Goal: Task Accomplishment & Management: Use online tool/utility

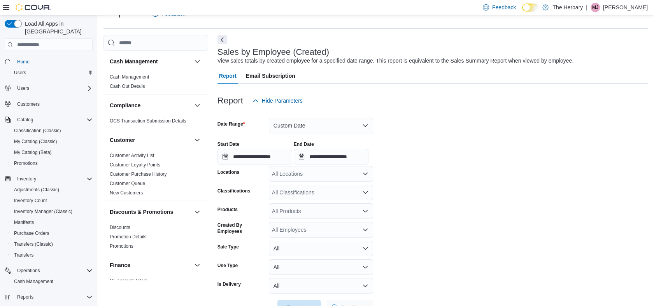
scroll to position [482, 0]
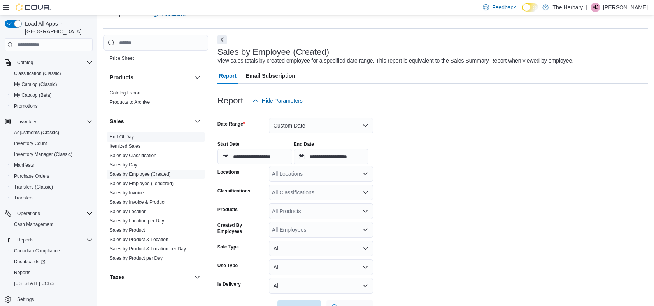
click at [121, 135] on link "End Of Day" at bounding box center [122, 136] width 24 height 5
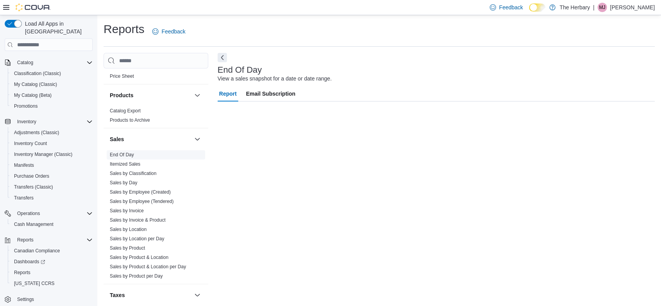
click at [136, 152] on span "End Of Day" at bounding box center [156, 154] width 98 height 9
click at [126, 154] on link "End Of Day" at bounding box center [122, 154] width 24 height 5
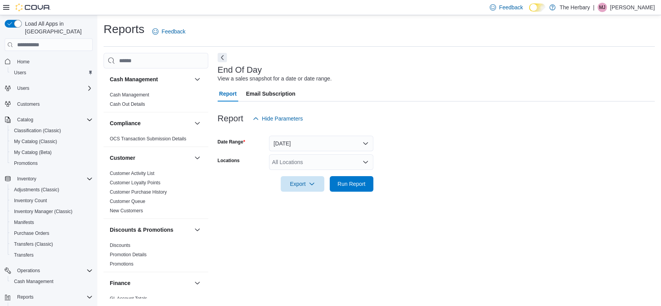
click at [308, 166] on div "All Locations" at bounding box center [321, 162] width 104 height 16
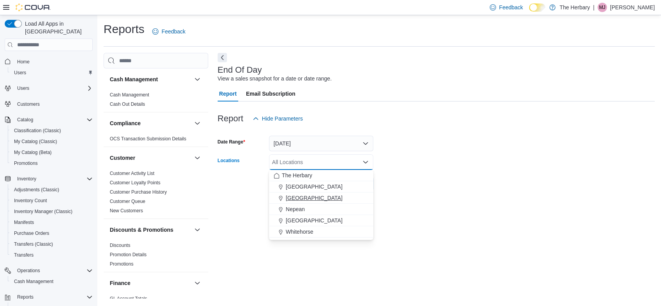
click at [296, 200] on span "London" at bounding box center [314, 198] width 57 height 8
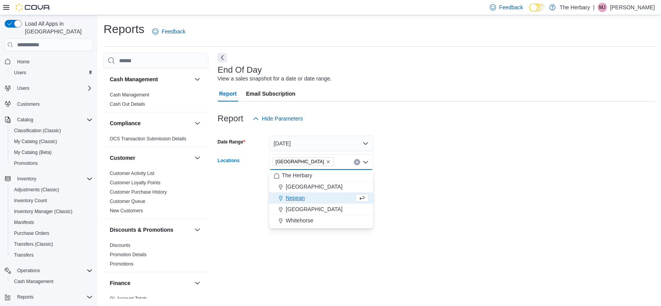
click at [407, 175] on div at bounding box center [435, 173] width 437 height 6
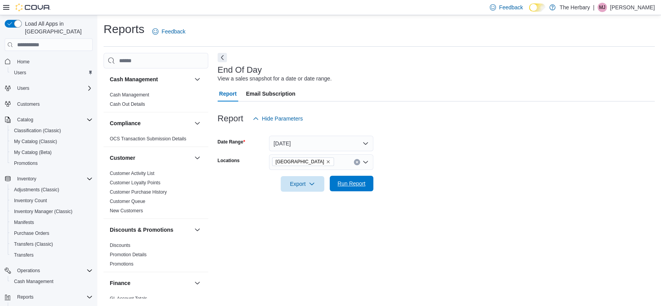
click at [347, 182] on span "Run Report" at bounding box center [351, 184] width 28 height 8
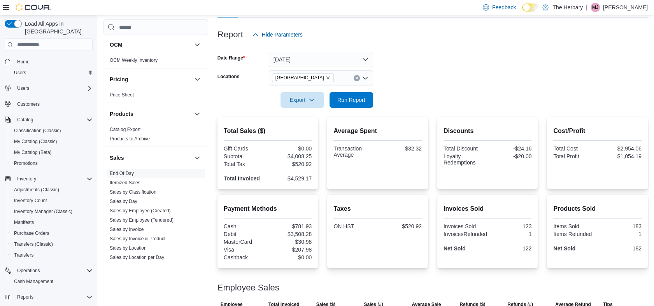
scroll to position [470, 0]
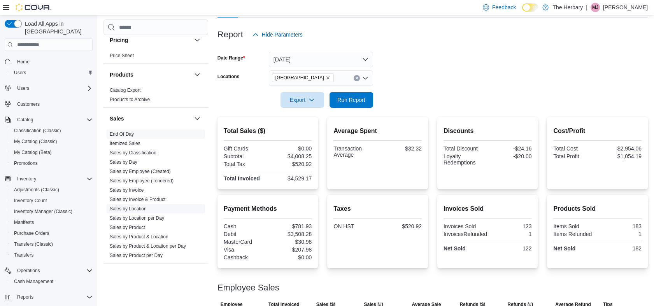
click at [134, 209] on link "Sales by Location" at bounding box center [128, 208] width 37 height 5
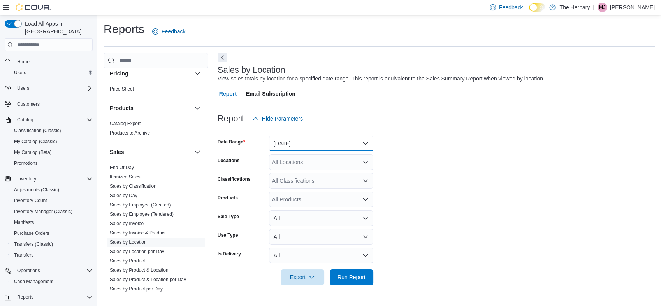
click at [326, 144] on button "Yesterday" at bounding box center [321, 144] width 104 height 16
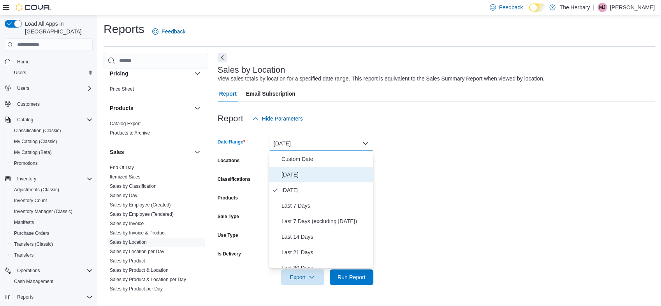
click at [296, 175] on span "Today" at bounding box center [325, 174] width 89 height 9
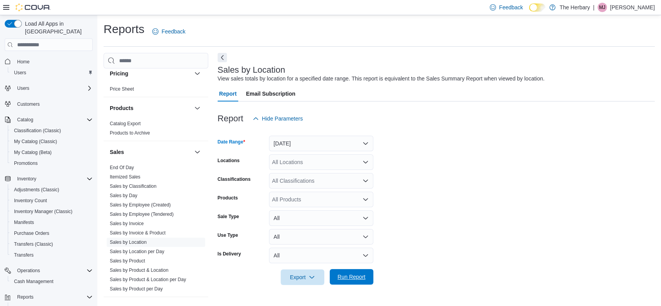
click at [352, 279] on span "Run Report" at bounding box center [351, 277] width 28 height 8
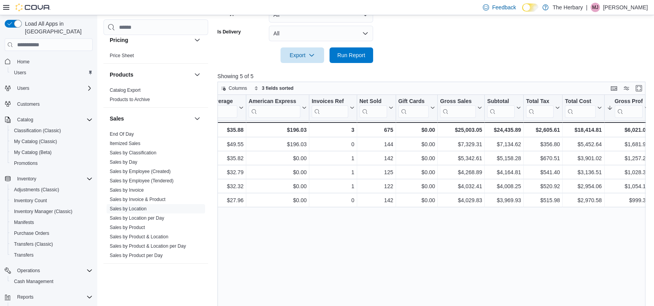
scroll to position [0, 245]
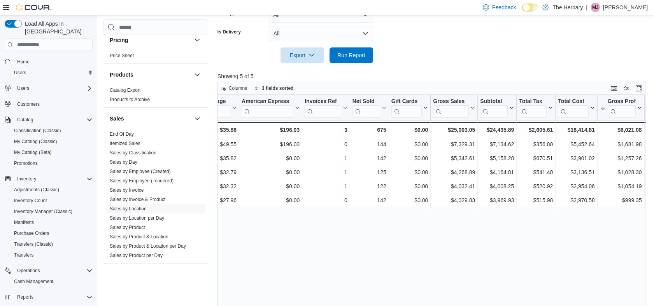
click at [462, 210] on div "Location Click to view column header actions Invoices Sold Click to view column…" at bounding box center [433, 211] width 433 height 232
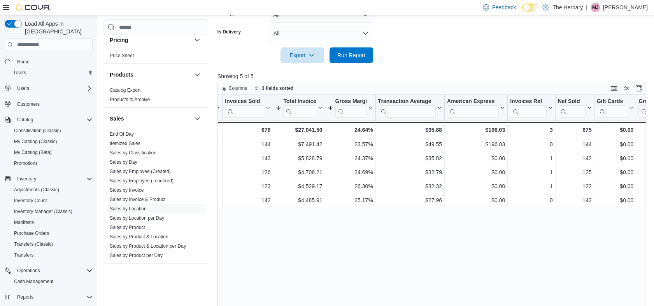
scroll to position [0, 0]
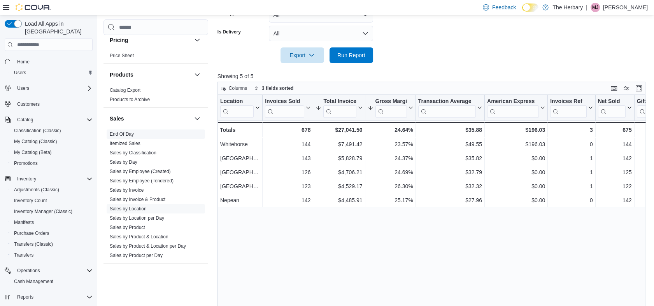
click at [116, 131] on link "End Of Day" at bounding box center [122, 133] width 24 height 5
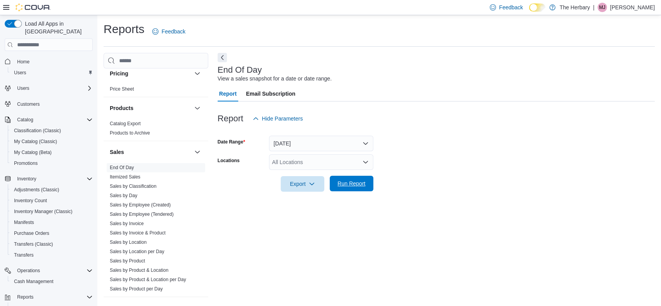
click at [361, 187] on span "Run Report" at bounding box center [351, 184] width 28 height 8
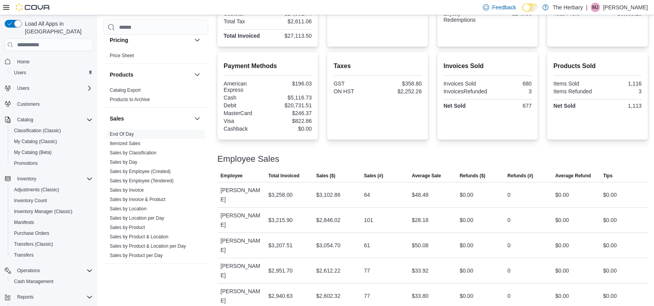
scroll to position [319, 0]
